Goal: Information Seeking & Learning: Learn about a topic

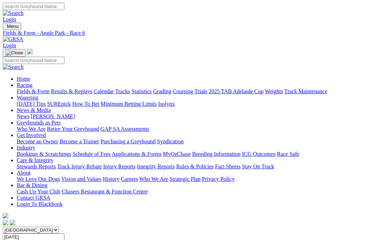
scroll to position [71, 0]
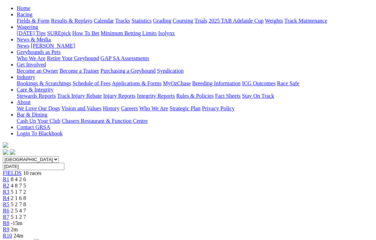
click at [9, 214] on link "R7" at bounding box center [6, 217] width 7 height 6
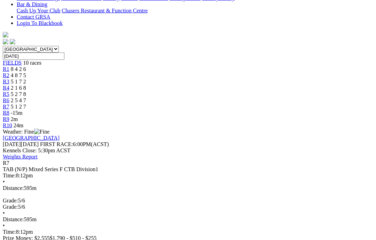
scroll to position [181, 0]
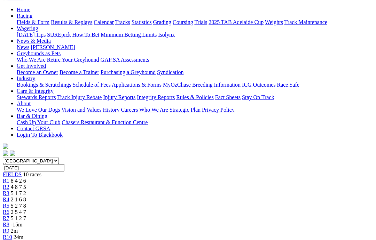
scroll to position [66, 0]
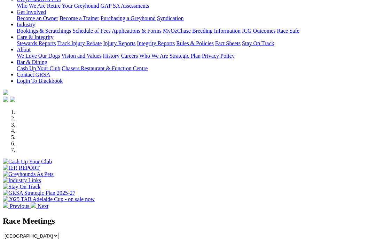
scroll to position [111, 0]
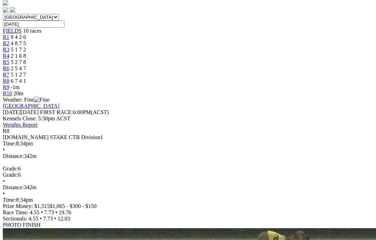
scroll to position [208, 0]
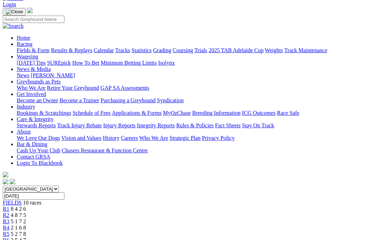
scroll to position [41, 0]
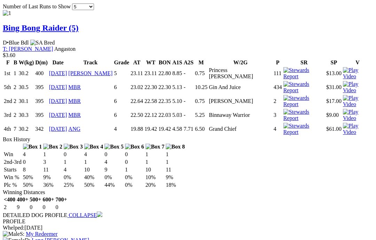
scroll to position [726, 0]
